Goal: Task Accomplishment & Management: Use online tool/utility

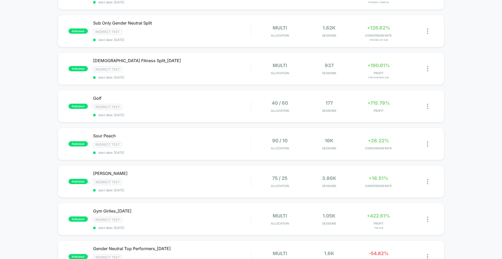
scroll to position [158, 0]
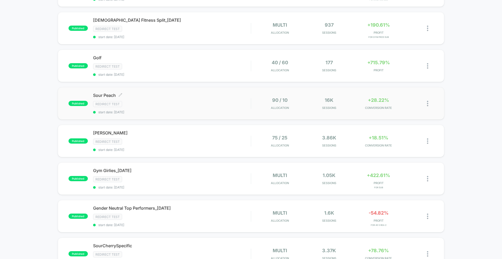
click at [98, 98] on div "Sour Peach Click to edit experience details Click to edit experience details Re…" at bounding box center [172, 103] width 158 height 21
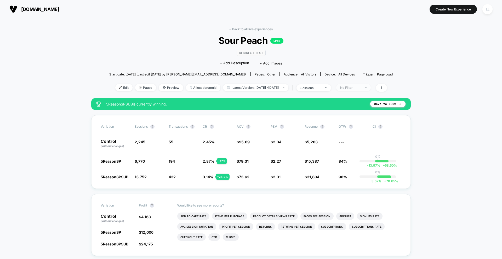
click at [371, 89] on span "No Filter" at bounding box center [353, 87] width 35 height 7
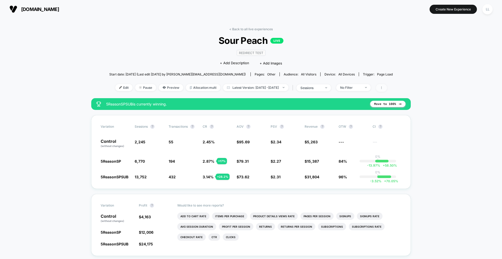
click at [387, 90] on span at bounding box center [381, 88] width 11 height 8
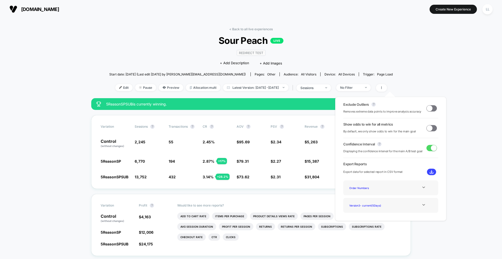
click at [318, 50] on div "Redirect Test Click to edit experience details + Add Description + Add Images" at bounding box center [251, 58] width 170 height 24
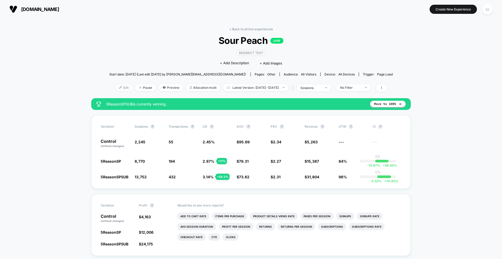
click at [115, 87] on span "Edit" at bounding box center [123, 87] width 17 height 7
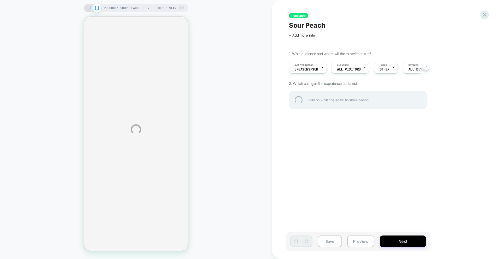
click at [359, 68] on div "PRODUCT: Sour Peach - Core Create Creatine Monohydrate Gummies PRODUCT: Sour Pe…" at bounding box center [251, 129] width 502 height 259
click at [350, 68] on div "PRODUCT: Sour Peach - Core Create Creatine Monohydrate Gummies PRODUCT: Sour Pe…" at bounding box center [251, 129] width 502 height 259
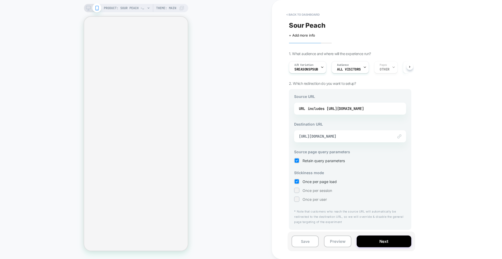
click at [350, 68] on span "All Visitors" at bounding box center [349, 70] width 24 height 4
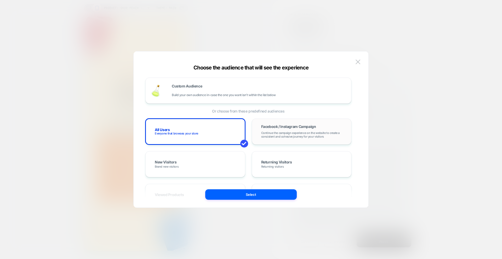
click at [317, 139] on div "Facebook / Instagram Campaign Continue the campaign experience on the website t…" at bounding box center [302, 132] width 100 height 26
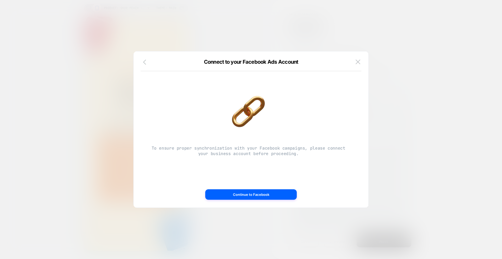
click at [146, 59] on div "Connect to your Facebook Ads Account To ensure proper synchronization with your…" at bounding box center [251, 132] width 235 height 151
click at [146, 60] on icon "button" at bounding box center [146, 62] width 6 height 6
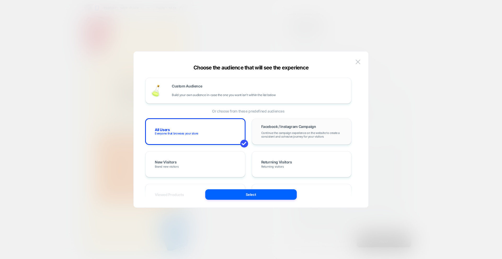
click at [288, 137] on span "Continue the campaign experience on the website to create a consistent and cohe…" at bounding box center [301, 134] width 81 height 7
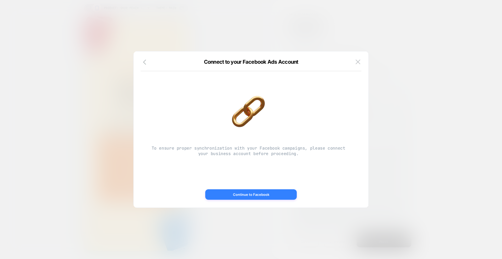
click at [259, 196] on button "Continue to Facebook" at bounding box center [251, 195] width 92 height 10
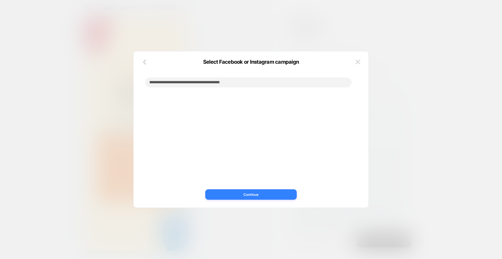
click at [242, 194] on button "Continue" at bounding box center [251, 195] width 92 height 10
click at [248, 199] on button "Continue" at bounding box center [251, 195] width 92 height 10
click at [145, 62] on icon "button" at bounding box center [146, 62] width 6 height 6
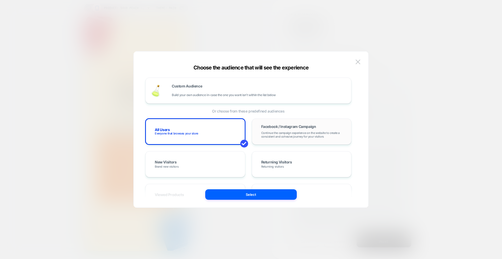
click at [303, 133] on span "Continue the campaign experience on the website to create a consistent and cohe…" at bounding box center [301, 134] width 81 height 7
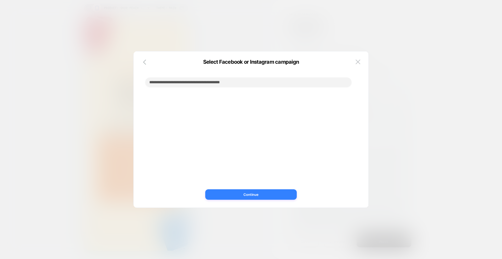
click at [245, 197] on button "Continue" at bounding box center [251, 195] width 92 height 10
click at [226, 79] on input at bounding box center [248, 82] width 206 height 9
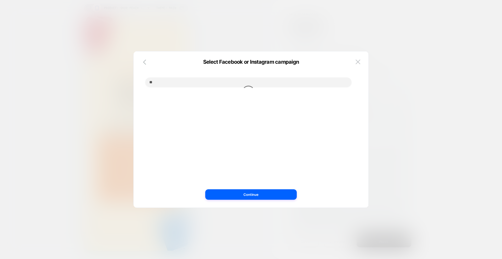
type input "*"
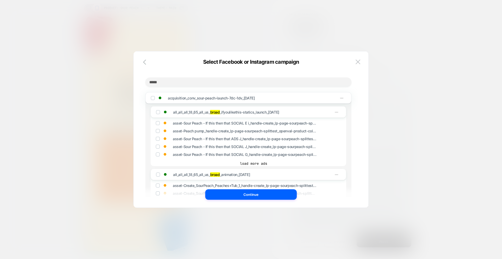
click at [152, 99] on img at bounding box center [152, 98] width 3 height 3
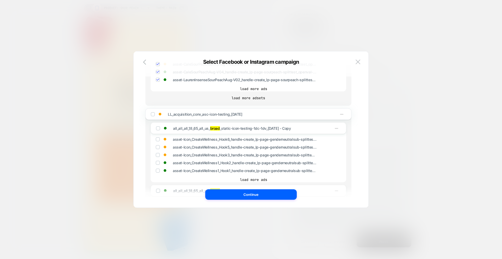
scroll to position [327, 0]
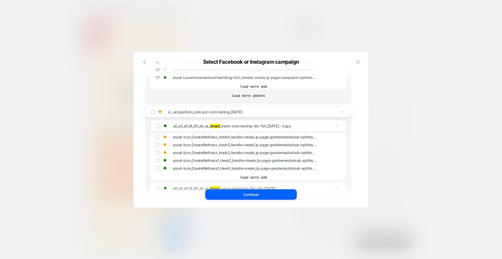
click at [152, 113] on img at bounding box center [152, 112] width 3 height 3
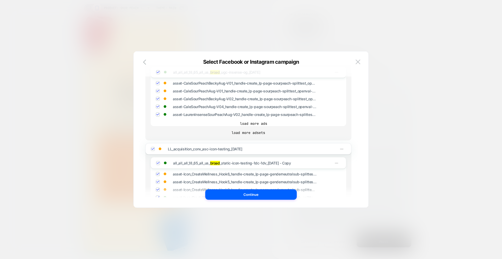
scroll to position [289, 0]
click at [251, 134] on button "load more adsets" at bounding box center [248, 133] width 206 height 5
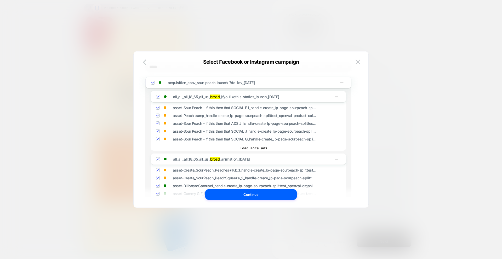
scroll to position [0, 0]
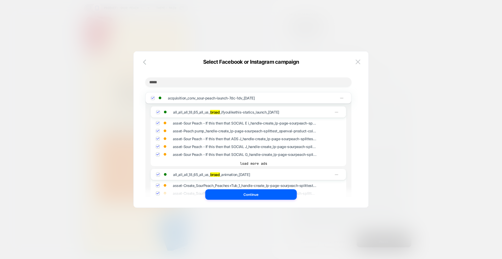
click at [153, 99] on img at bounding box center [152, 98] width 3 height 3
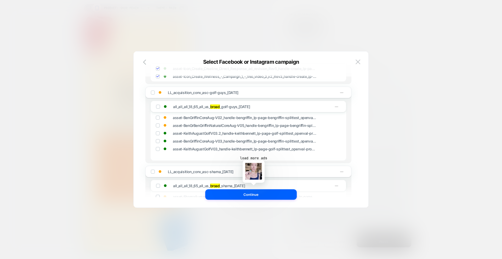
scroll to position [570, 0]
click at [154, 95] on div at bounding box center [152, 93] width 3 height 3
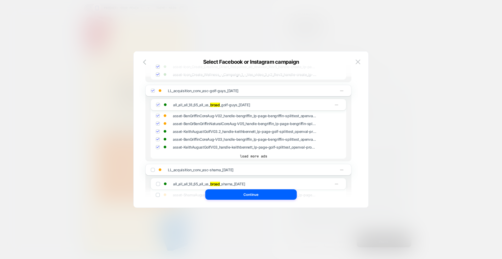
scroll to position [568, 0]
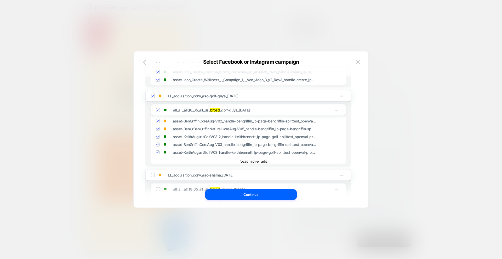
click at [153, 97] on img at bounding box center [152, 96] width 3 height 3
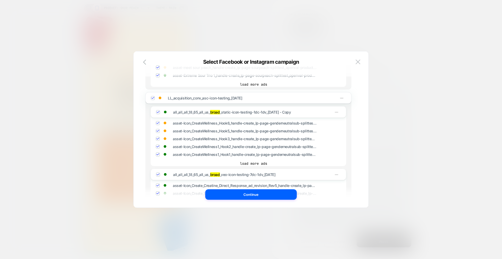
scroll to position [453, 0]
click at [152, 99] on img at bounding box center [152, 99] width 3 height 3
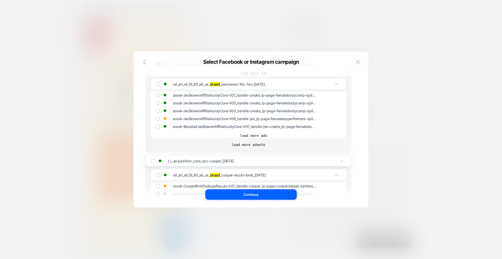
scroll to position [1082, 0]
click at [152, 161] on img at bounding box center [152, 160] width 3 height 3
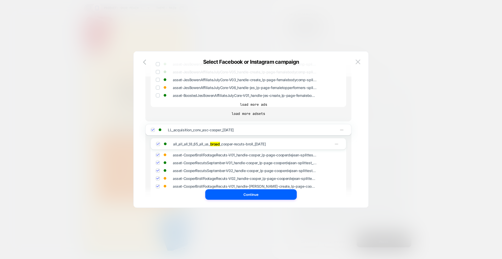
scroll to position [1111, 0]
click at [160, 137] on div "LL_acquisition_conv_asc-cooper_[DATE]" at bounding box center [248, 132] width 206 height 12
click at [180, 116] on button "load more adsets" at bounding box center [248, 115] width 206 height 5
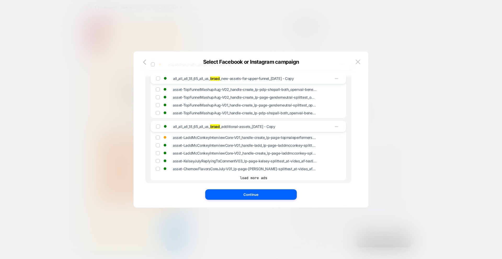
scroll to position [1592, 0]
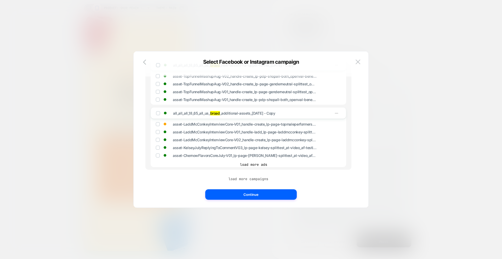
click at [256, 179] on button "load more campaigns" at bounding box center [248, 179] width 206 height 5
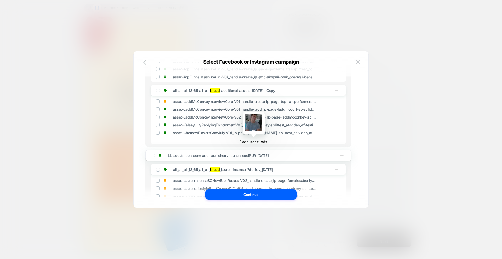
scroll to position [1615, 0]
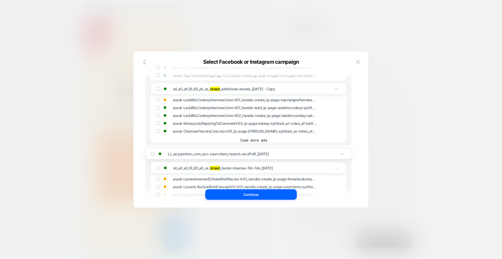
click at [152, 155] on img at bounding box center [152, 154] width 3 height 3
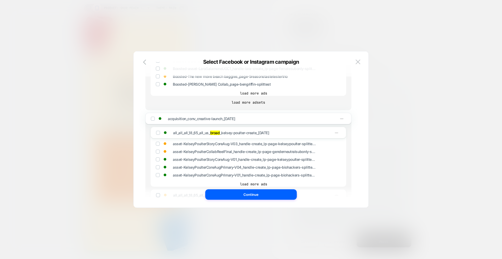
scroll to position [2655, 0]
click at [153, 120] on img at bounding box center [152, 118] width 3 height 3
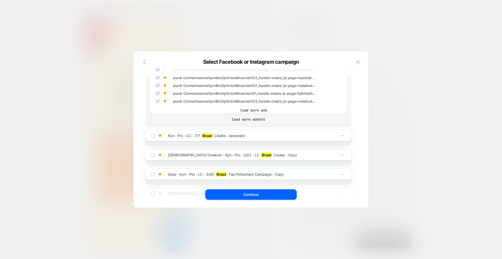
scroll to position [3014, 0]
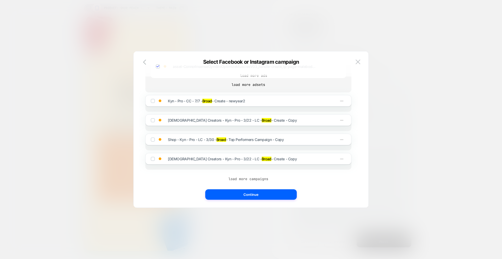
click at [252, 179] on button "load more campaigns" at bounding box center [248, 179] width 206 height 5
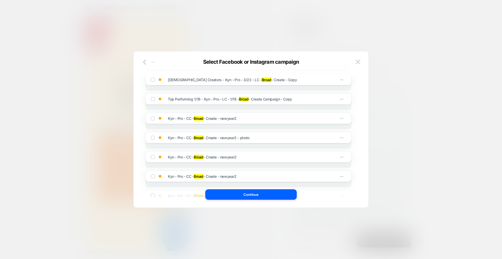
scroll to position [3208, 0]
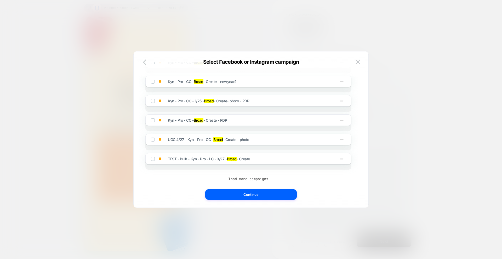
click at [253, 178] on button "load more campaigns" at bounding box center [248, 179] width 206 height 5
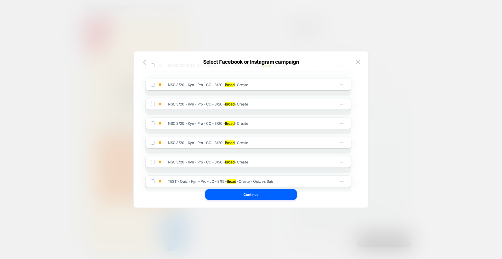
scroll to position [3401, 0]
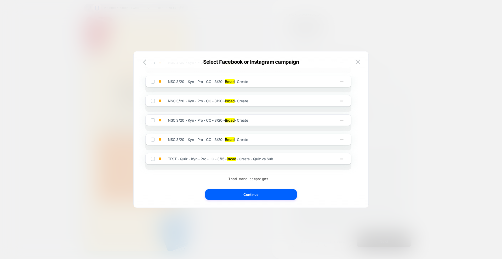
click at [253, 178] on button "load more campaigns" at bounding box center [248, 179] width 206 height 5
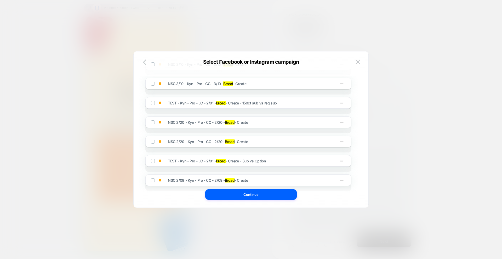
scroll to position [3595, 0]
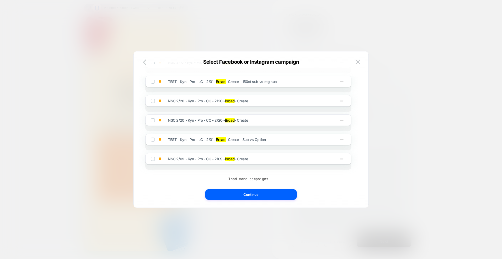
click at [255, 177] on button "load more campaigns" at bounding box center [248, 179] width 206 height 5
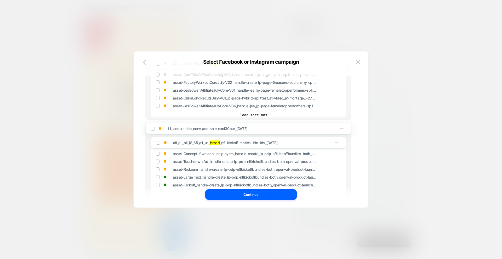
scroll to position [1986, 0]
click at [152, 129] on img at bounding box center [152, 129] width 3 height 3
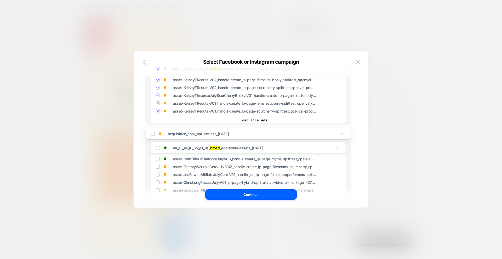
scroll to position [1902, 0]
click at [152, 135] on img at bounding box center [152, 133] width 3 height 3
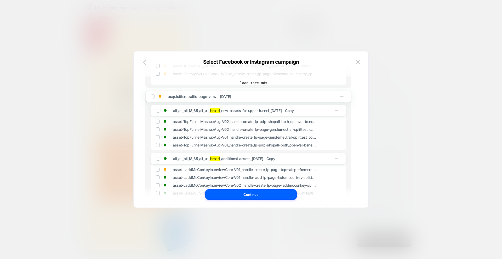
scroll to position [1496, 0]
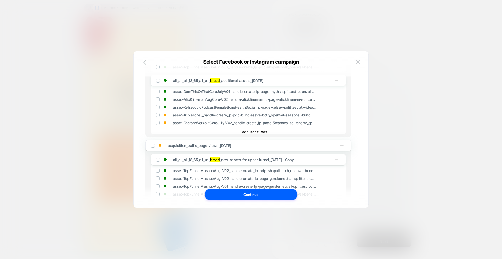
click at [153, 147] on img at bounding box center [152, 145] width 3 height 3
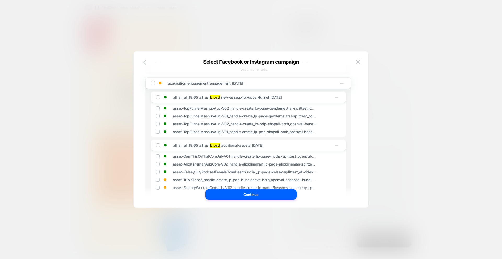
scroll to position [1431, 0]
click at [152, 86] on div at bounding box center [153, 84] width 4 height 4
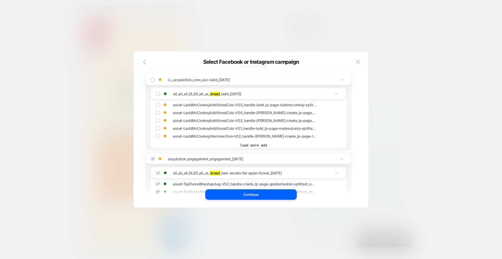
scroll to position [1354, 0]
click at [153, 82] on img at bounding box center [152, 80] width 3 height 3
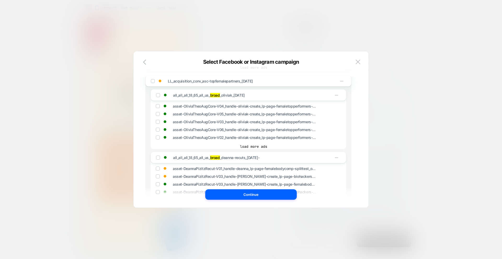
scroll to position [801, 0]
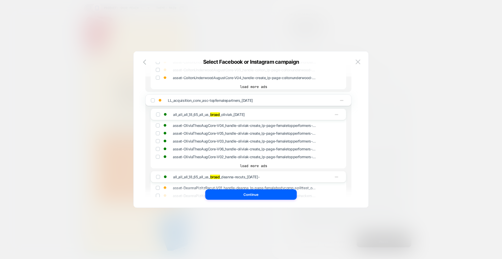
click at [153, 101] on img at bounding box center [152, 100] width 3 height 3
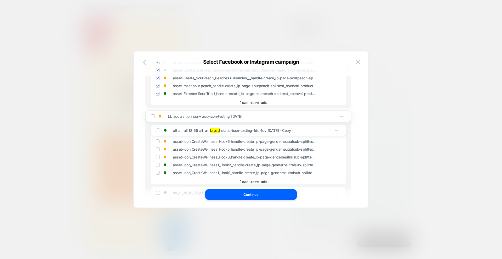
click at [152, 117] on img at bounding box center [152, 116] width 3 height 3
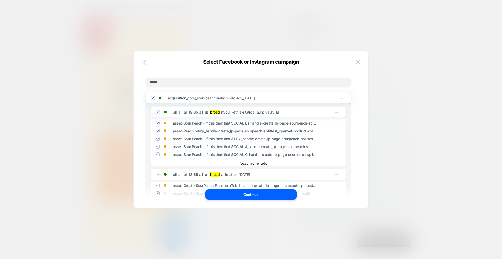
scroll to position [1, 0]
click at [179, 81] on input "*****" at bounding box center [248, 81] width 206 height 9
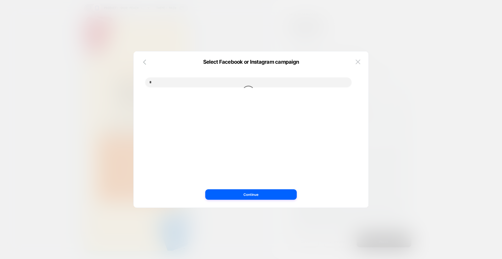
scroll to position [0, 0]
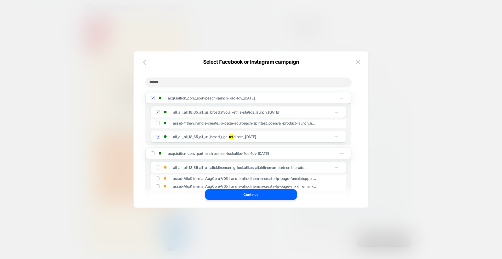
type input "******"
click at [152, 154] on img at bounding box center [152, 153] width 3 height 3
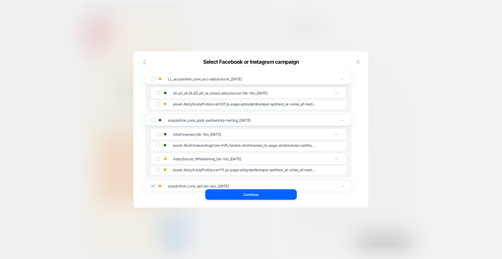
scroll to position [493, 0]
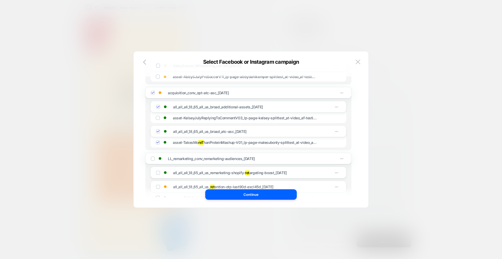
click at [153, 161] on div "LL_remarketing_conv_remarketing-audiences_[DATE]" at bounding box center [227, 158] width 153 height 5
click at [153, 160] on img at bounding box center [152, 158] width 3 height 3
click at [146, 62] on icon "button" at bounding box center [146, 62] width 6 height 6
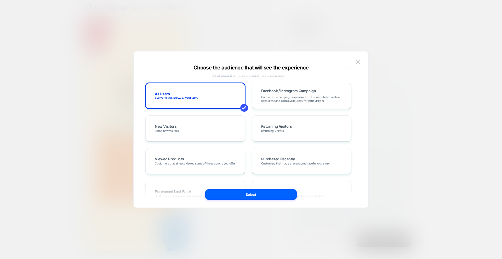
scroll to position [0, 0]
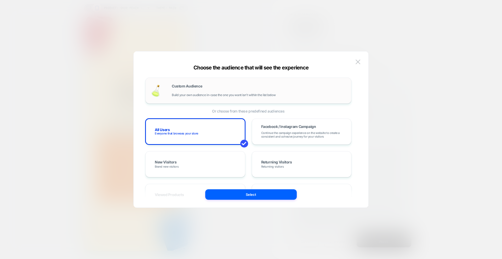
click at [204, 88] on div "Custom Audience Build your own audience in-case the one you want isn't within t…" at bounding box center [259, 90] width 174 height 13
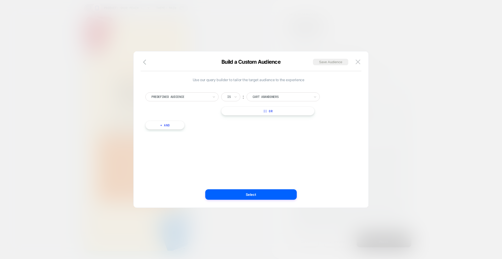
click at [200, 97] on div at bounding box center [180, 97] width 58 height 5
type input "***"
click at [372, 129] on div at bounding box center [251, 129] width 502 height 259
